Goal: Navigation & Orientation: Find specific page/section

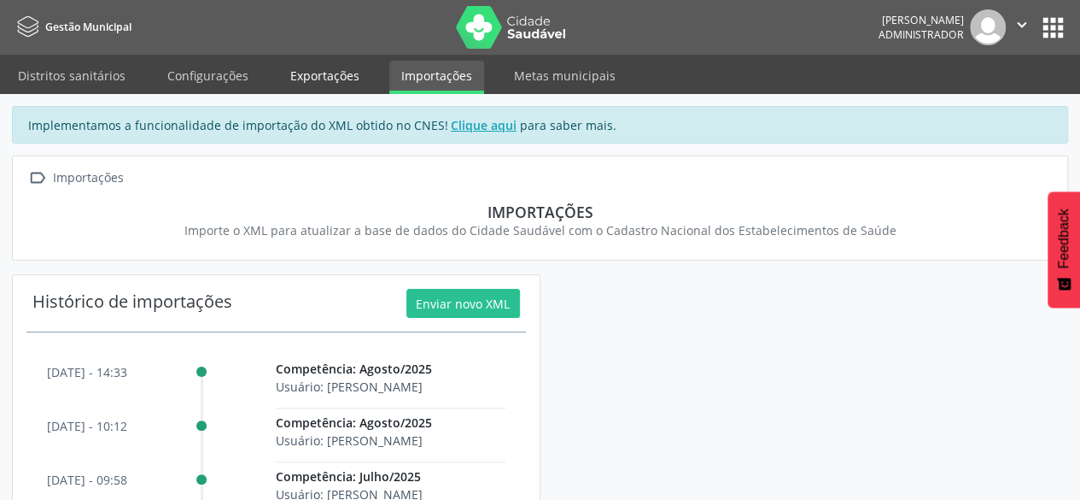
click at [311, 78] on link "Exportações" at bounding box center [324, 76] width 93 height 30
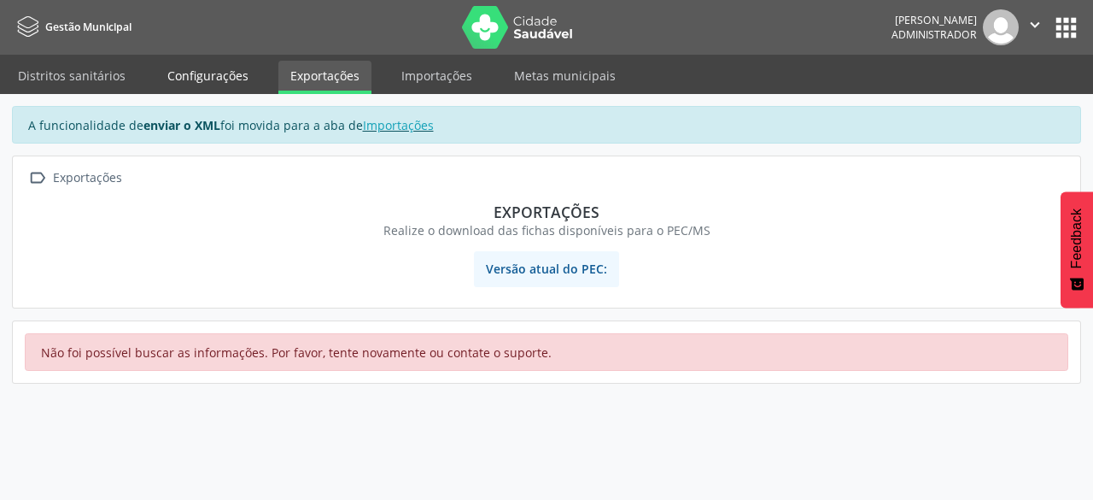
click at [229, 84] on link "Configurações" at bounding box center [207, 76] width 105 height 30
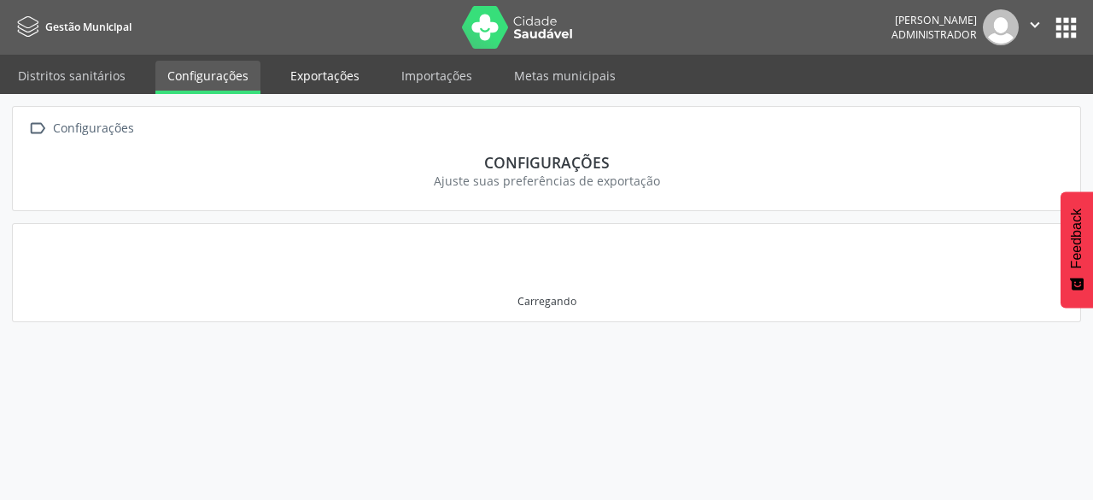
click at [293, 68] on link "Exportações" at bounding box center [324, 76] width 93 height 30
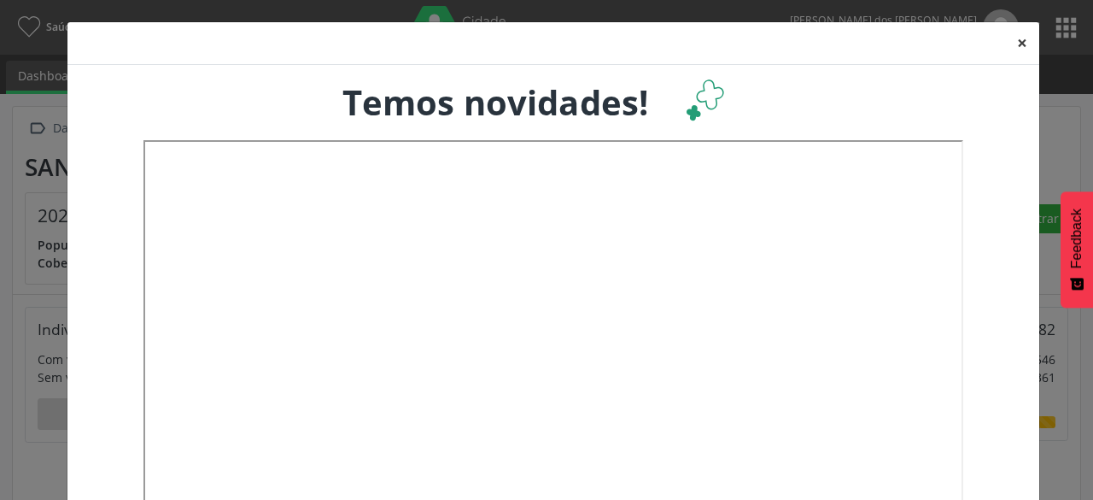
click at [1018, 56] on button "×" at bounding box center [1022, 43] width 34 height 42
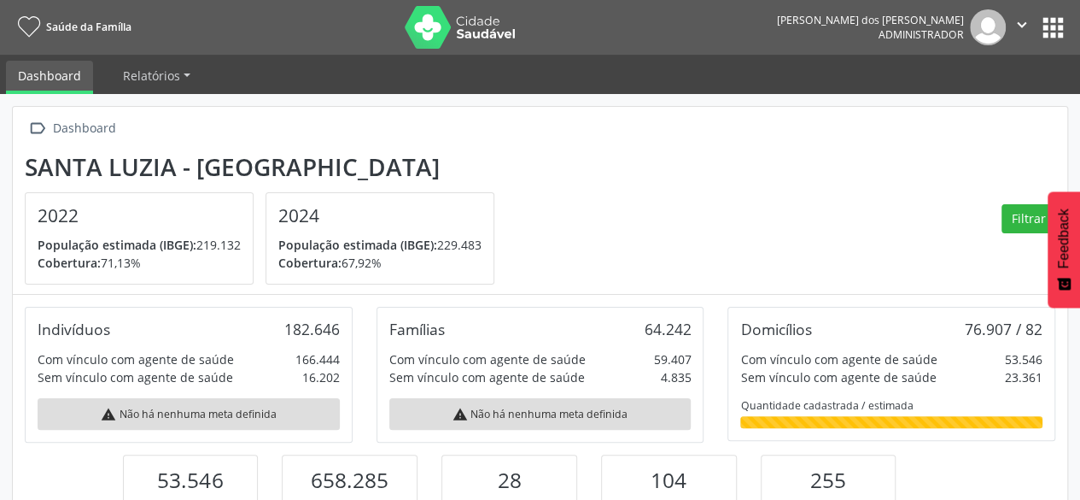
click at [1045, 35] on button "apps" at bounding box center [1054, 28] width 30 height 30
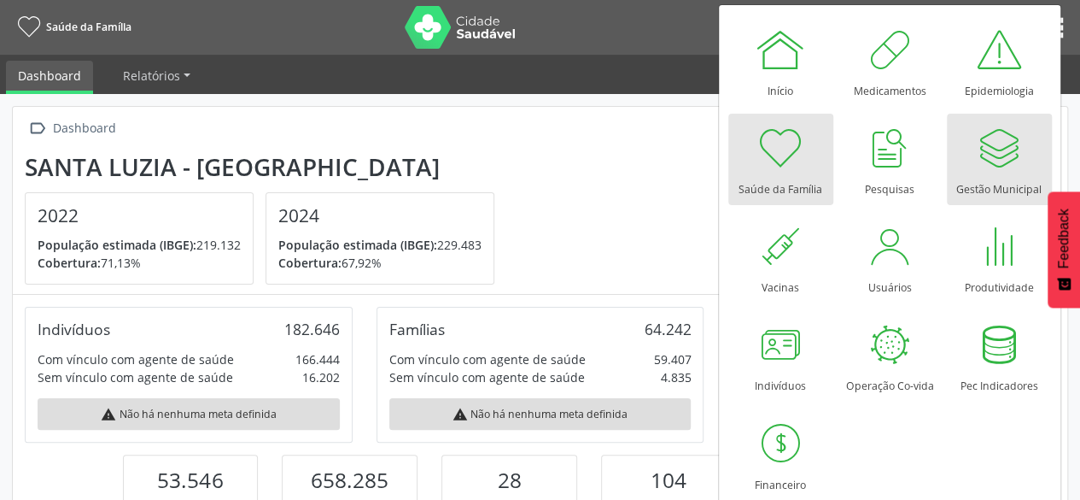
click at [965, 197] on link "Gestão Municipal" at bounding box center [999, 159] width 105 height 91
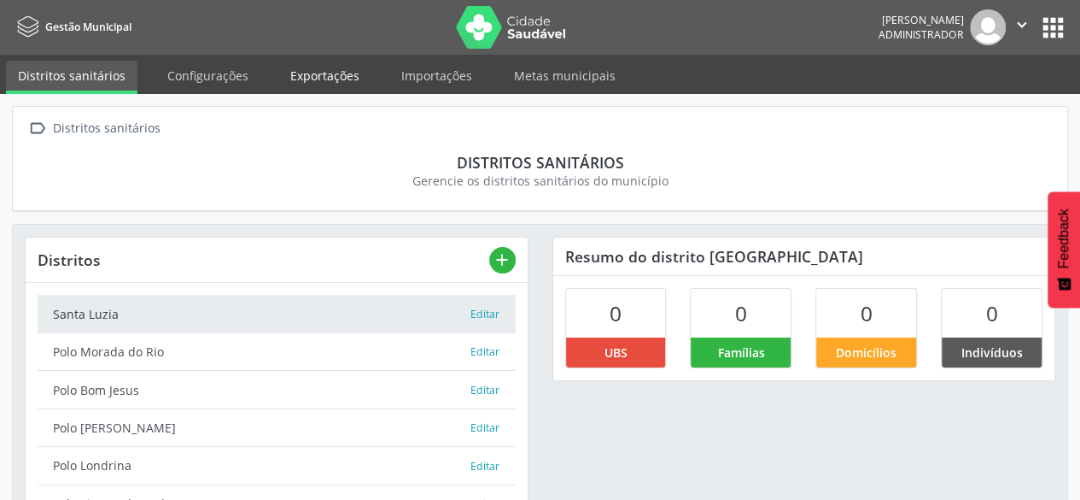
click at [310, 83] on link "Exportações" at bounding box center [324, 76] width 93 height 30
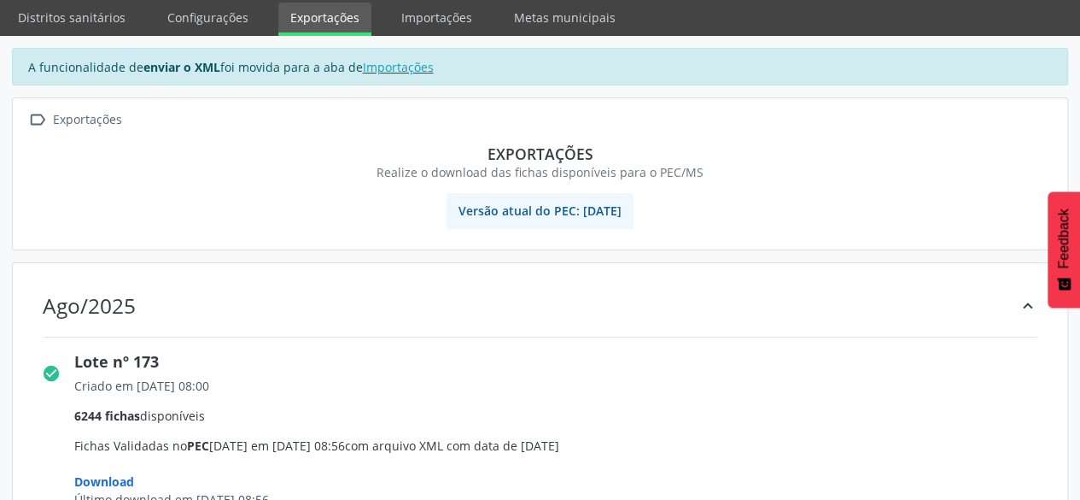
scroll to position [85, 0]
